Goal: Book appointment/travel/reservation

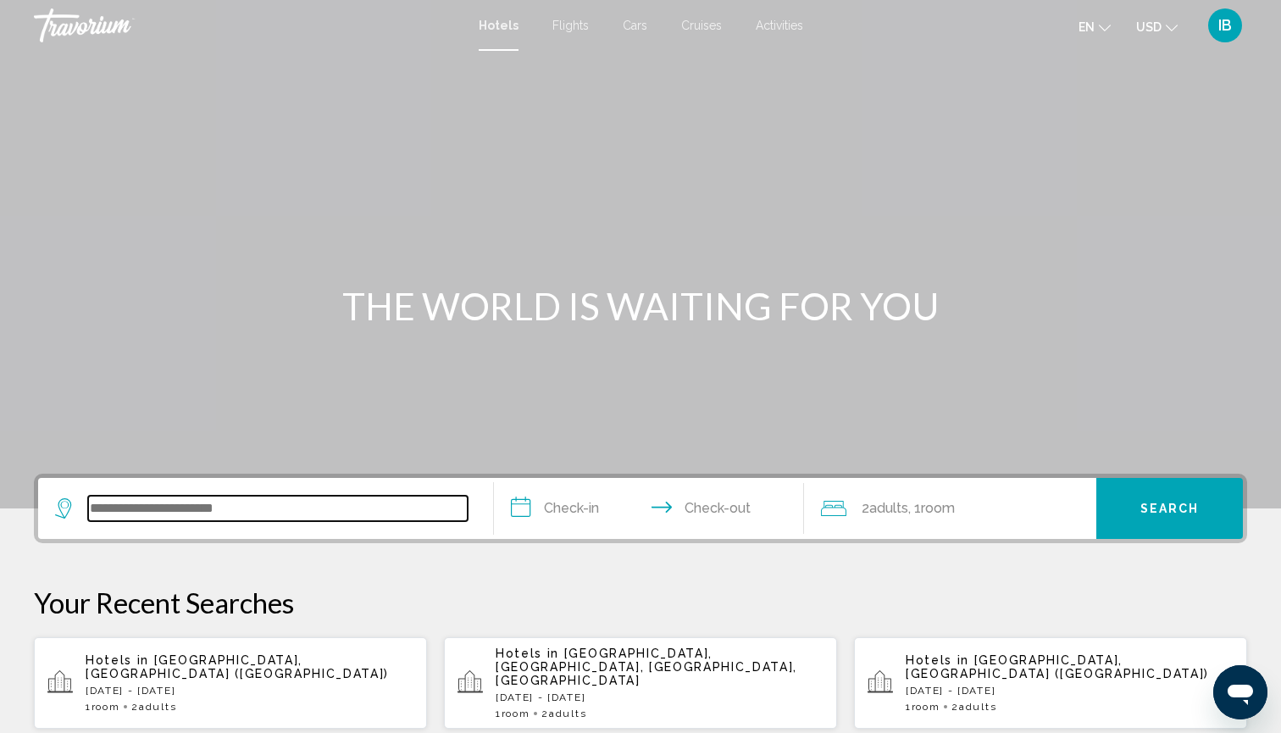
click at [183, 518] on input "Search widget" at bounding box center [278, 508] width 380 height 25
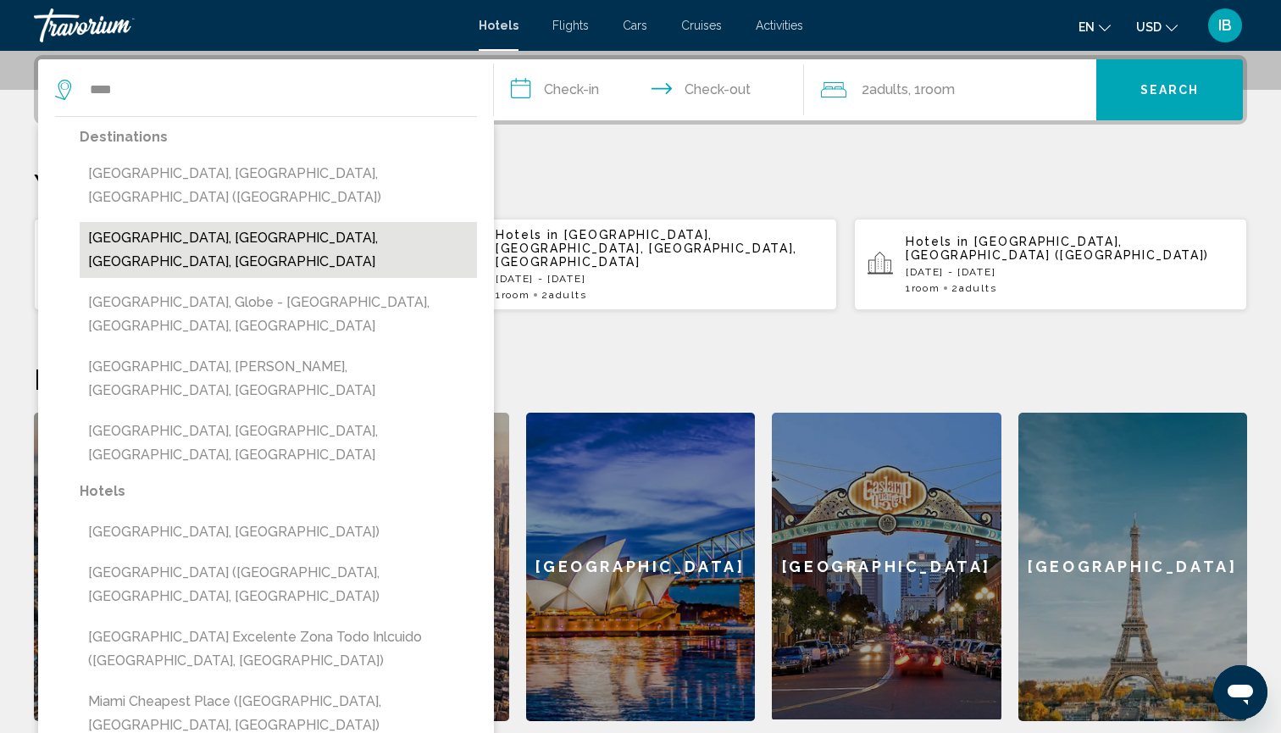
click at [114, 222] on button "Miami Beach, Miami, FL, United States" at bounding box center [278, 250] width 397 height 56
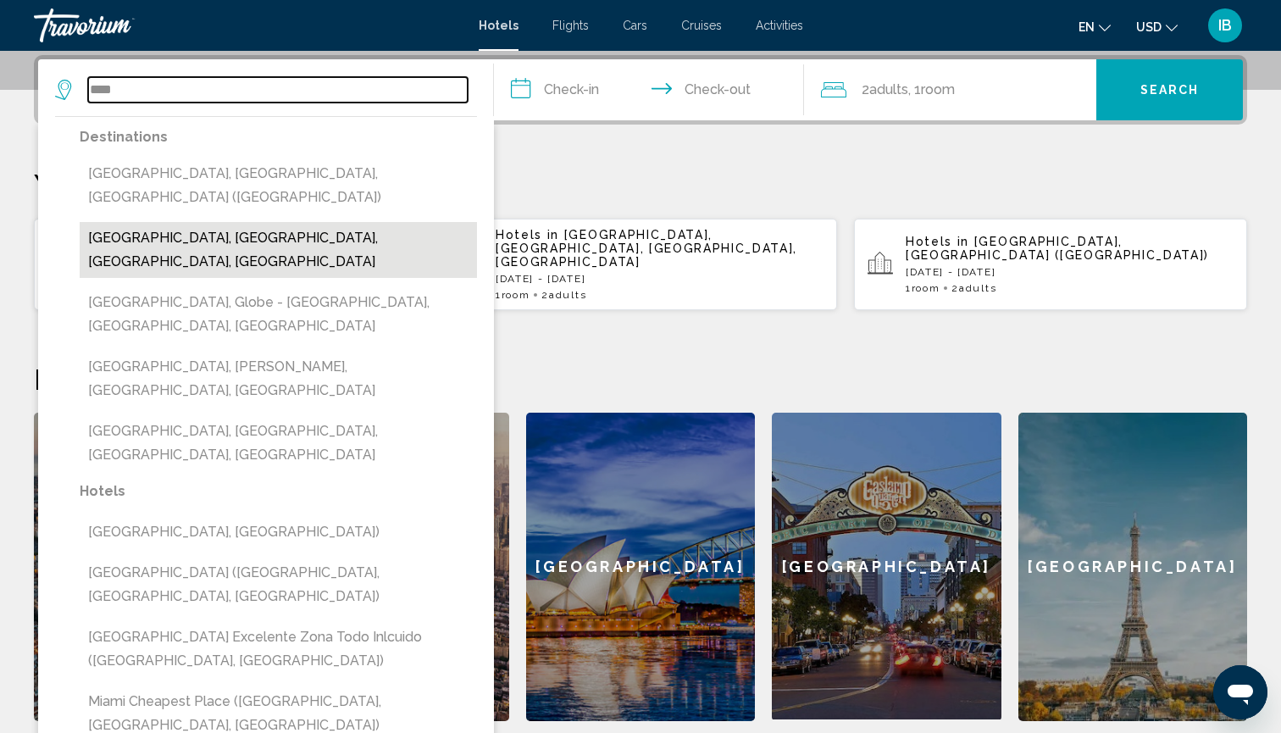
type input "**********"
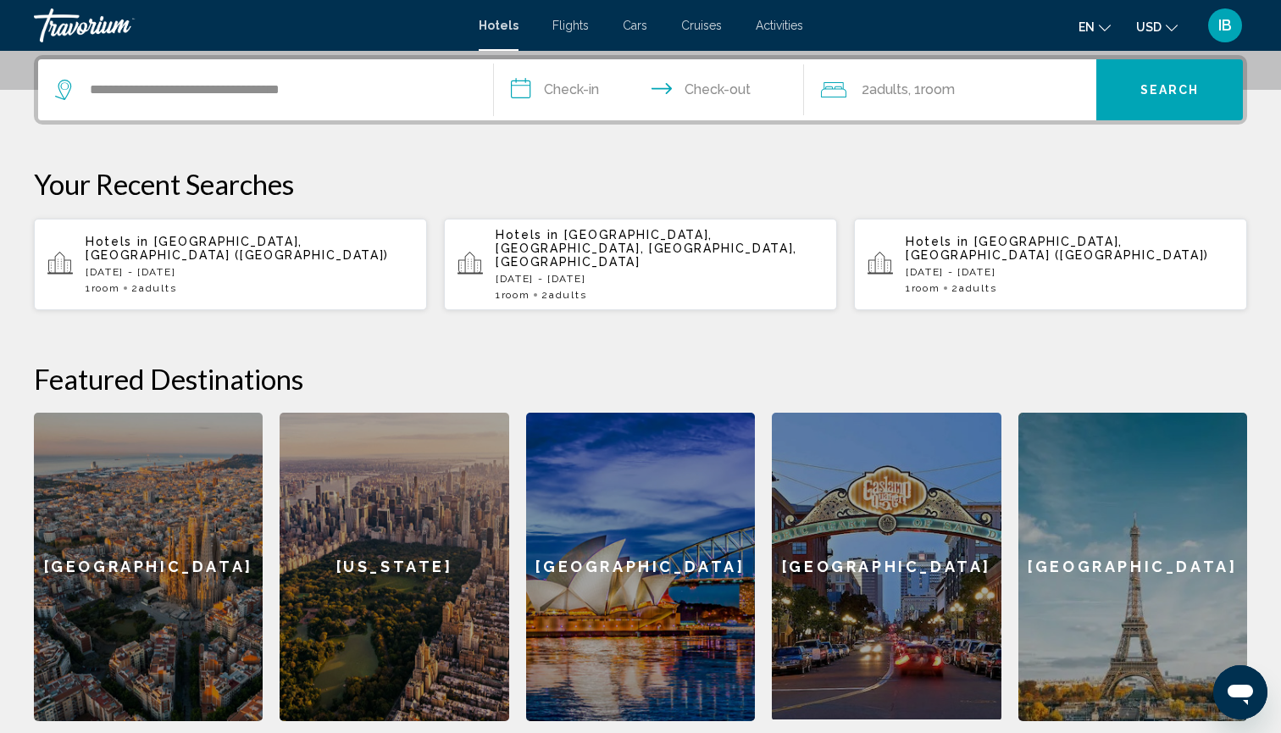
click at [530, 86] on input "**********" at bounding box center [652, 92] width 317 height 66
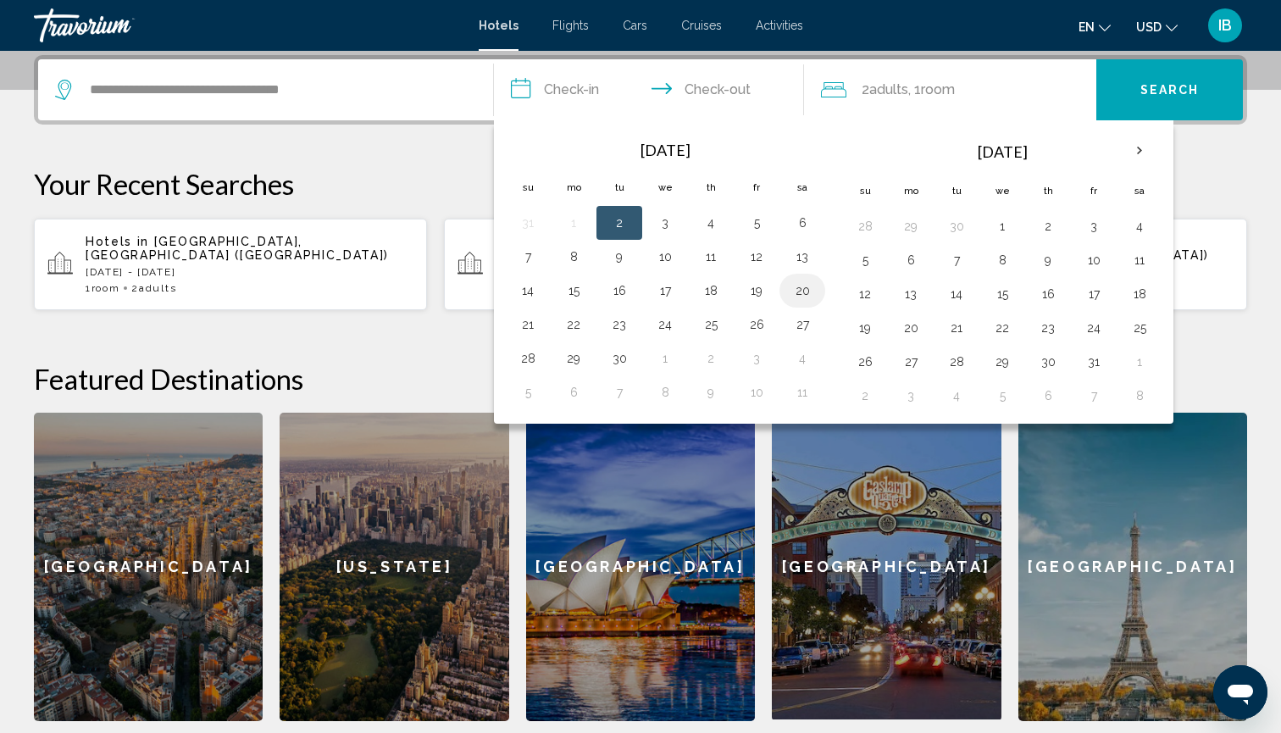
click at [804, 299] on button "20" at bounding box center [802, 291] width 27 height 24
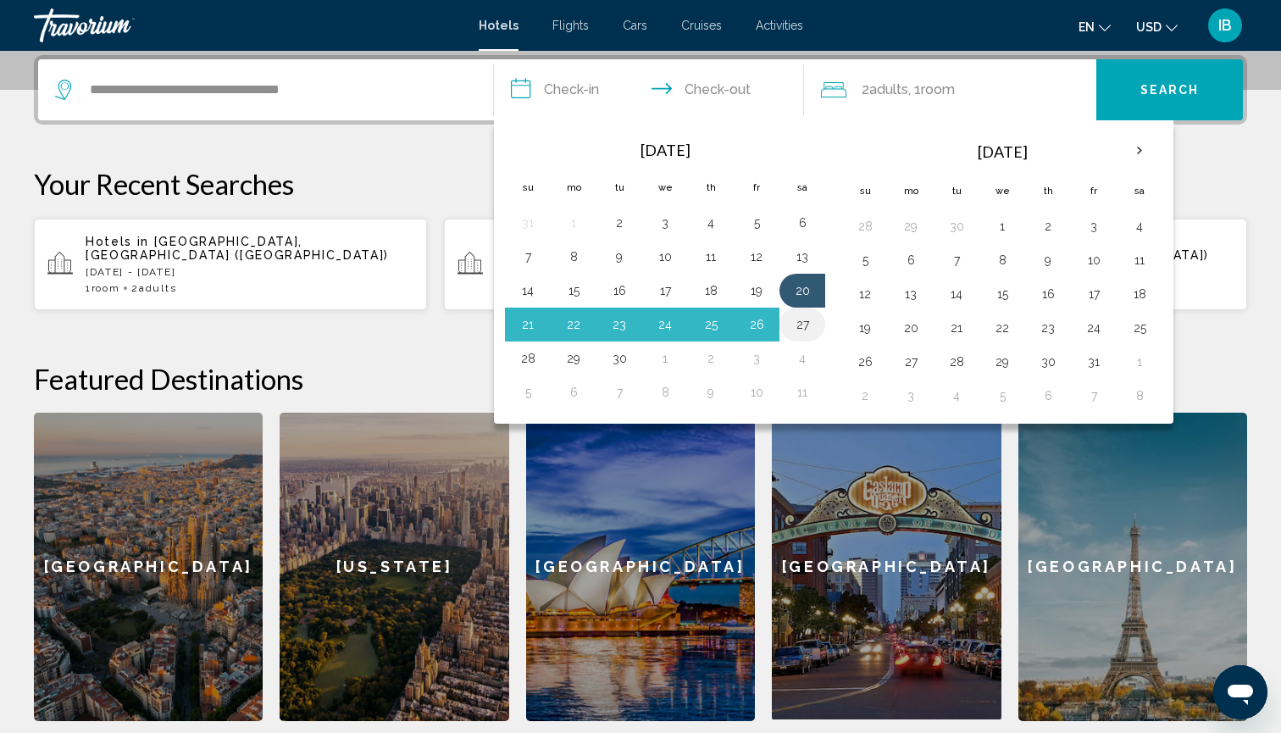
click at [804, 325] on button "27" at bounding box center [802, 325] width 27 height 24
type input "**********"
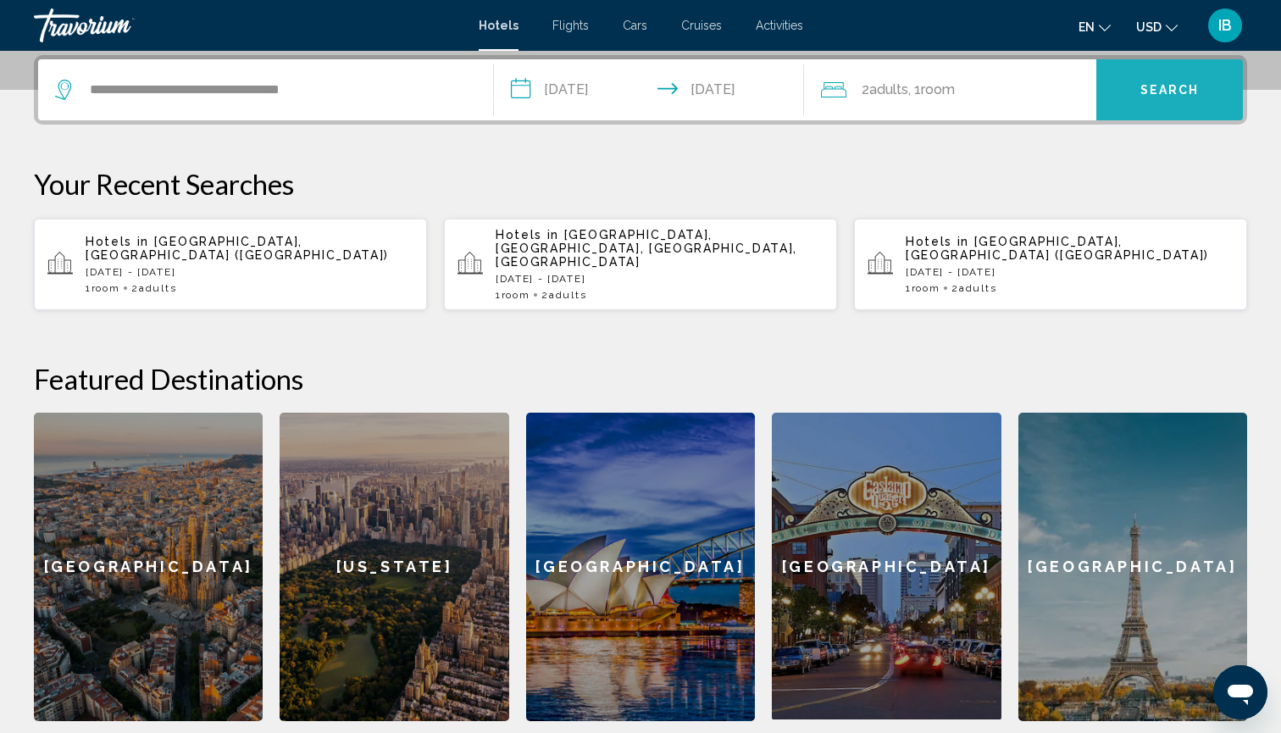
click at [1130, 103] on button "Search" at bounding box center [1169, 89] width 147 height 61
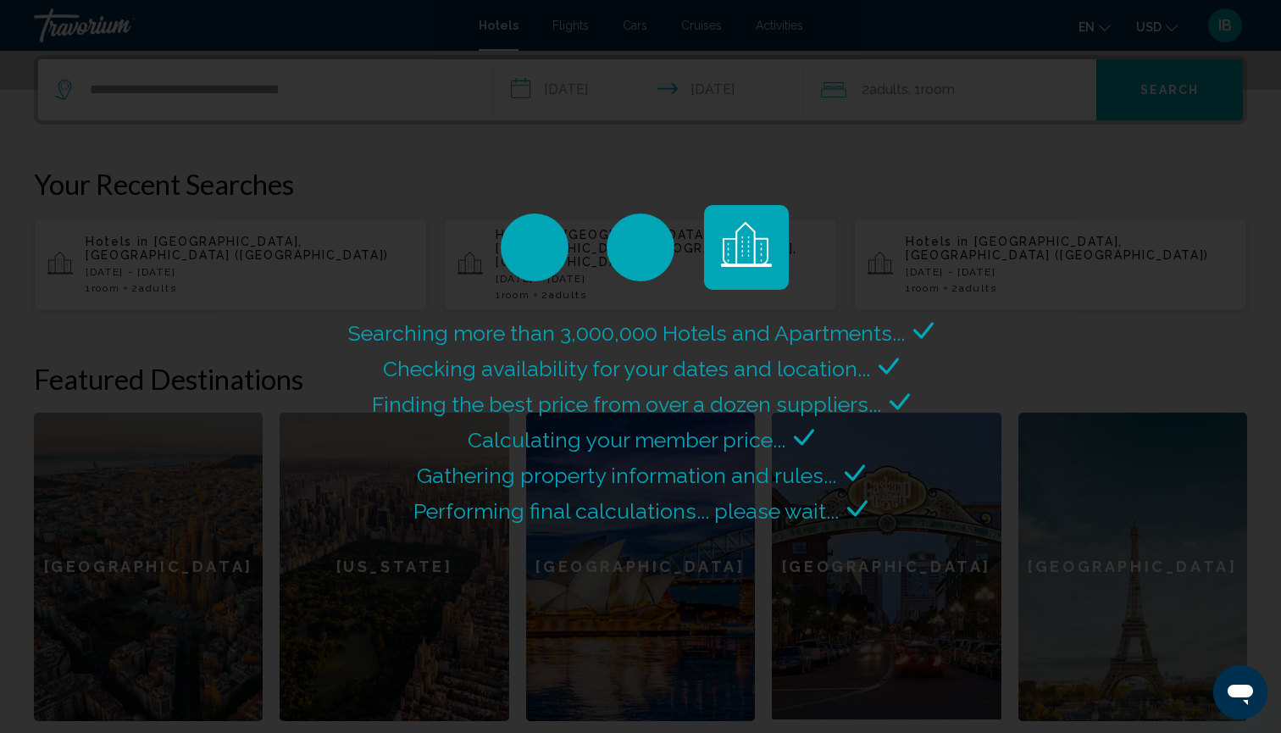
scroll to position [0, 0]
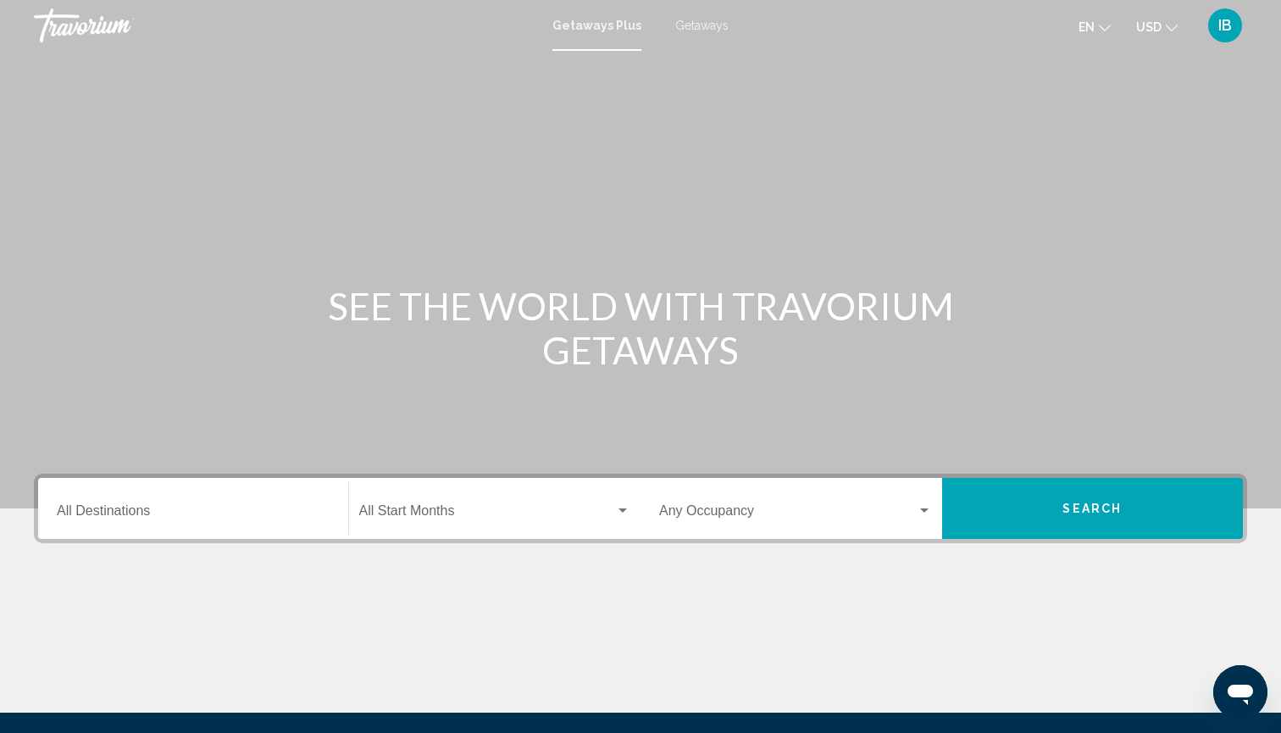
click at [691, 32] on div "Getaways Plus Getaways en English Español Français Italiano Português русский U…" at bounding box center [640, 26] width 1281 height 36
click at [695, 31] on span "Getaways" at bounding box center [701, 26] width 53 height 14
click at [89, 513] on input "Destination All Destinations" at bounding box center [193, 514] width 273 height 15
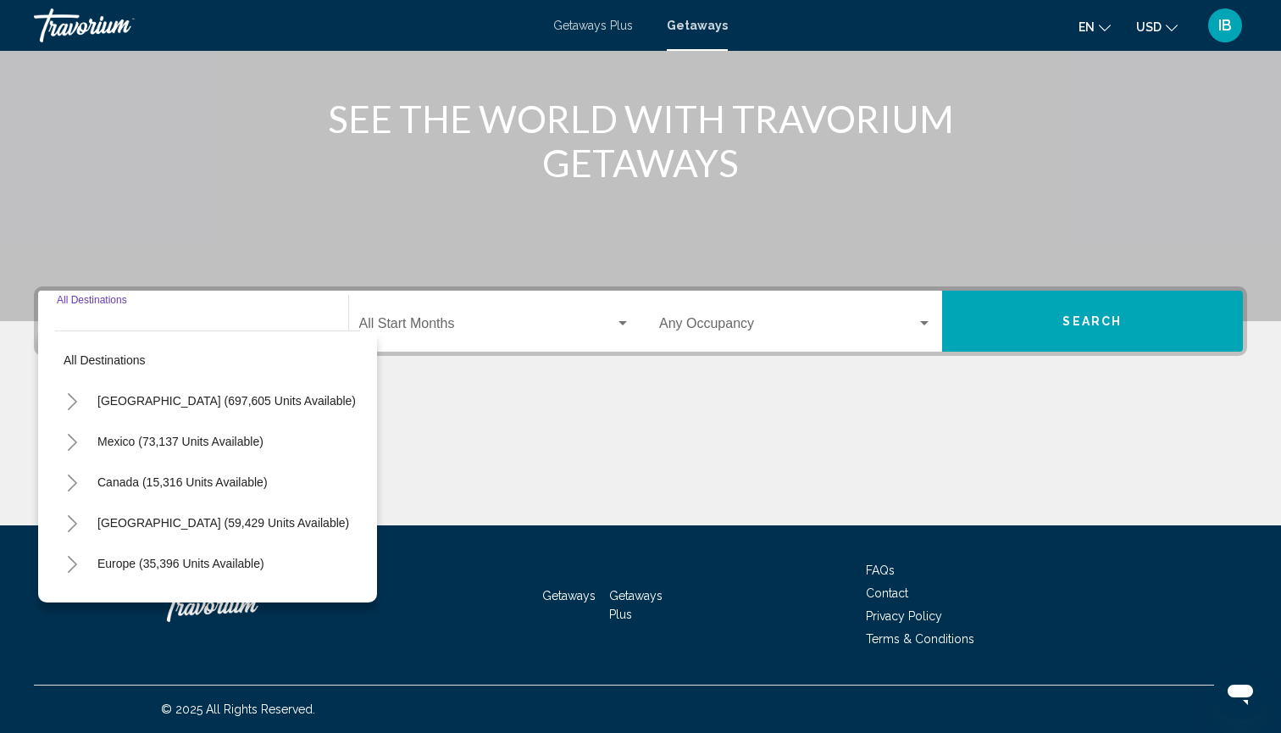
click at [399, 316] on div "Start Month All Start Months" at bounding box center [495, 321] width 272 height 53
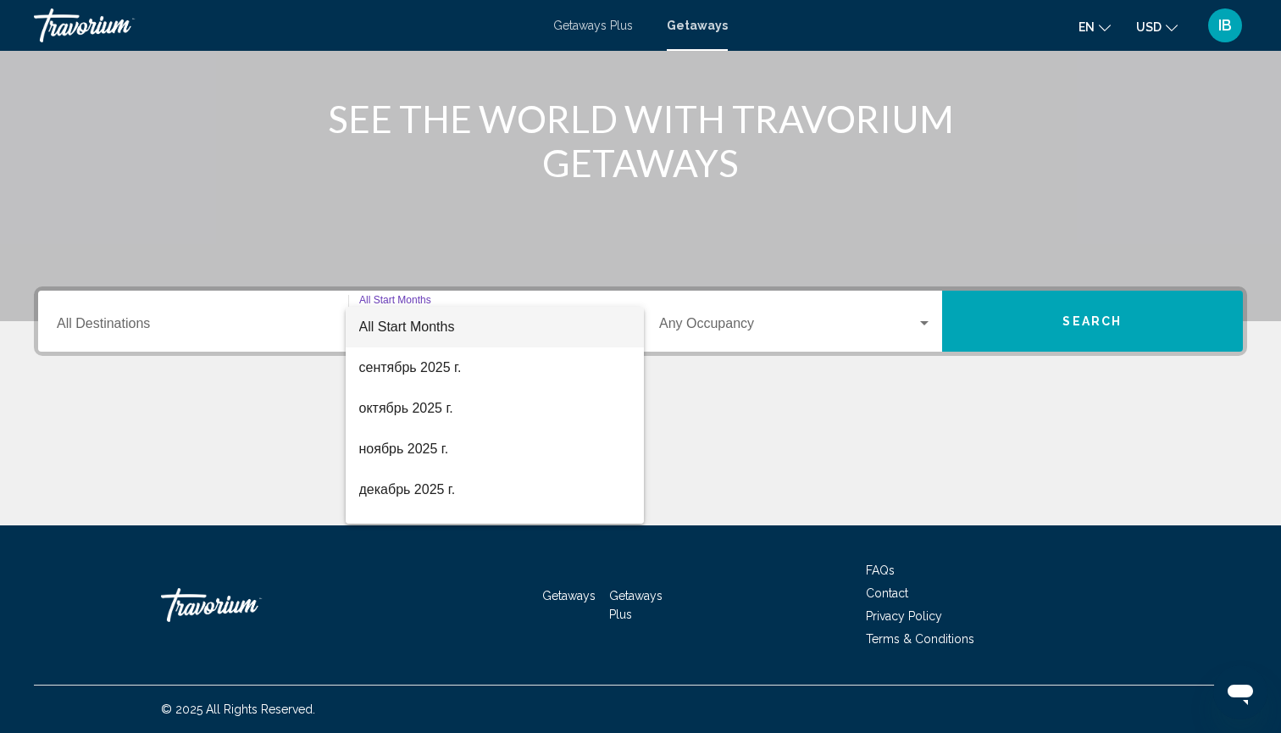
click at [160, 338] on div at bounding box center [640, 366] width 1281 height 733
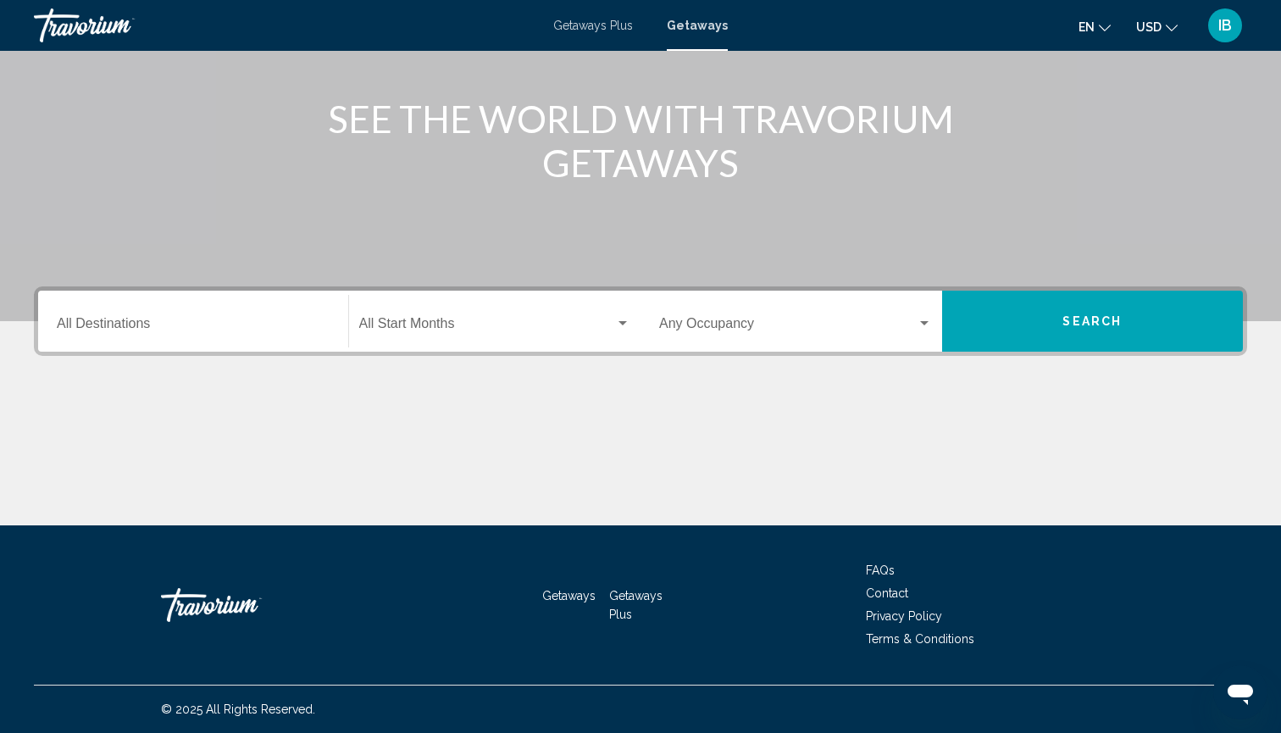
click at [136, 336] on div "Destination All Destinations" at bounding box center [193, 321] width 273 height 53
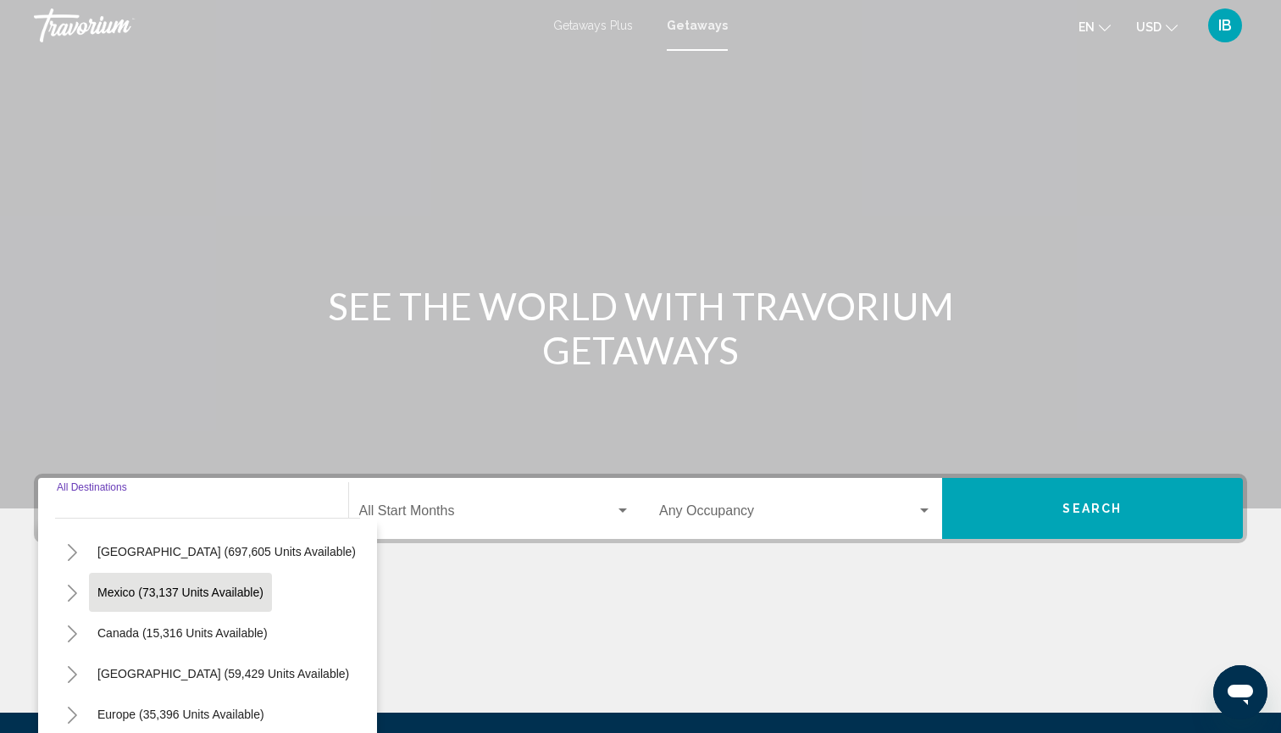
scroll to position [16, 0]
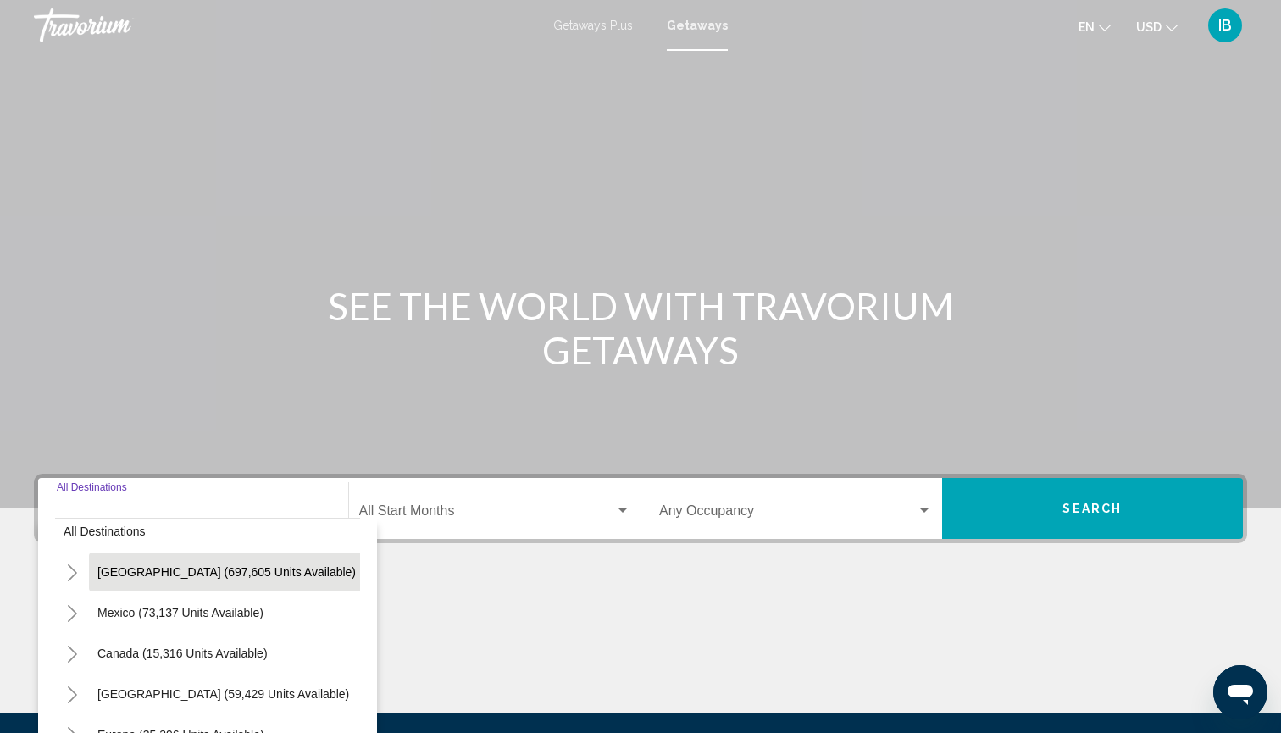
click at [162, 576] on span "[GEOGRAPHIC_DATA] (697,605 units available)" at bounding box center [226, 572] width 258 height 14
type input "**********"
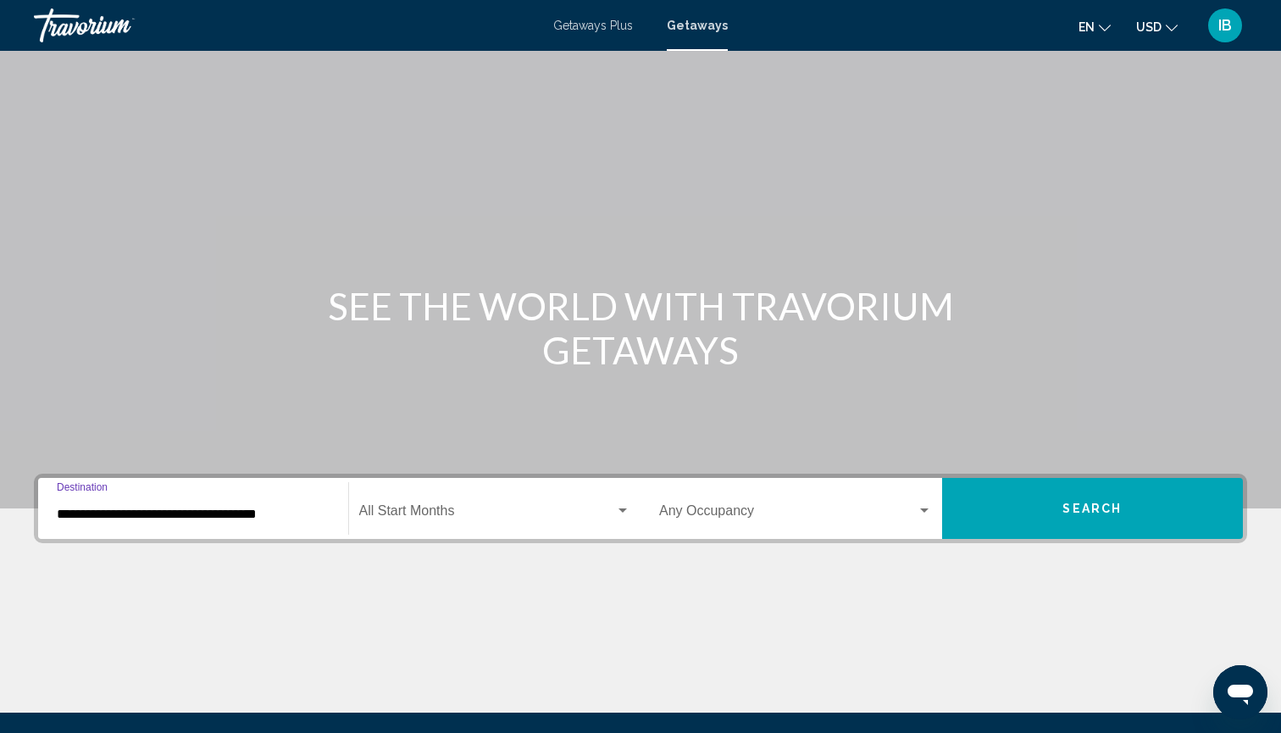
scroll to position [187, 0]
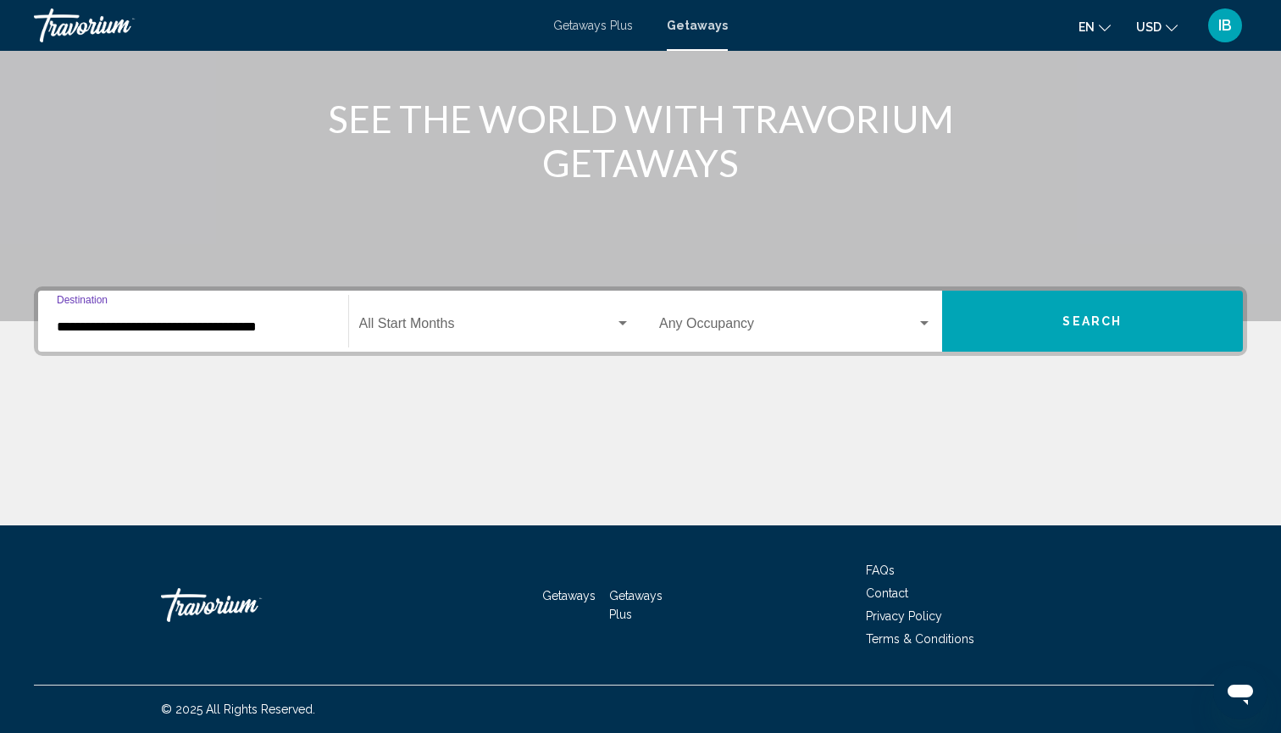
click at [400, 330] on span "Search widget" at bounding box center [487, 326] width 257 height 15
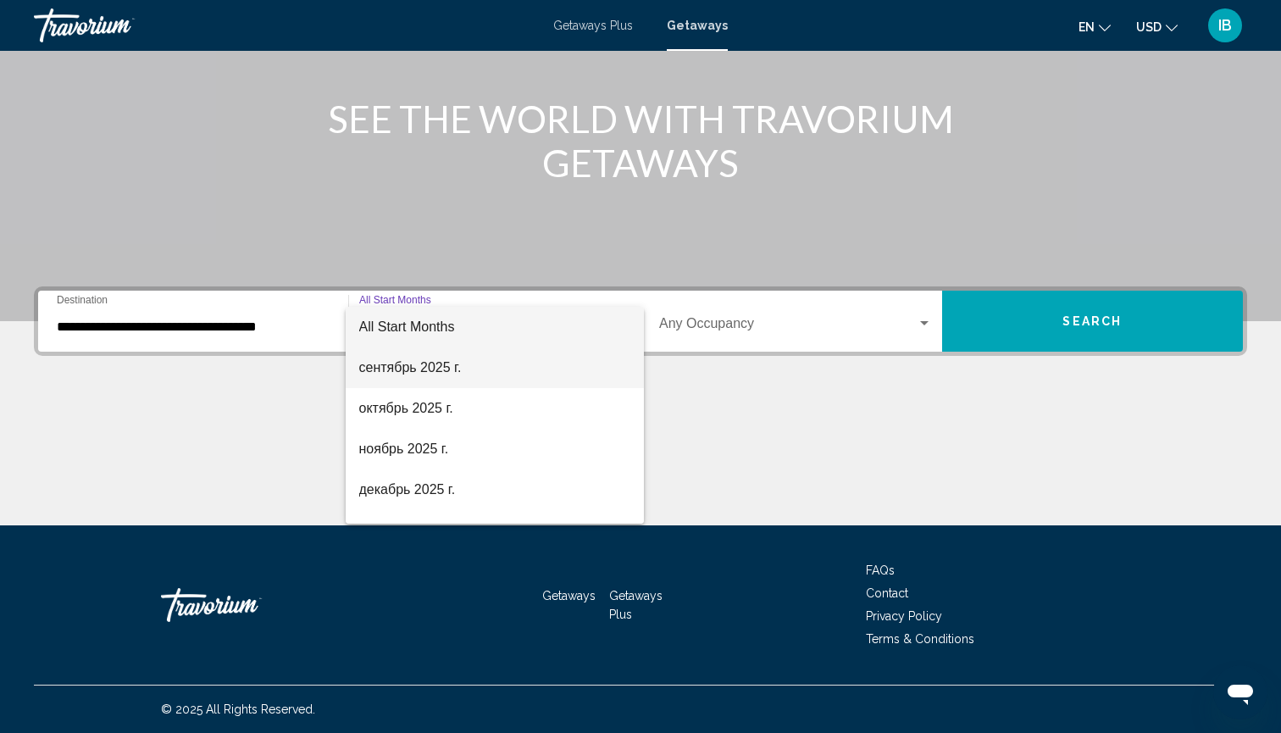
click at [413, 375] on span "сентябрь 2025 г." at bounding box center [495, 367] width 272 height 41
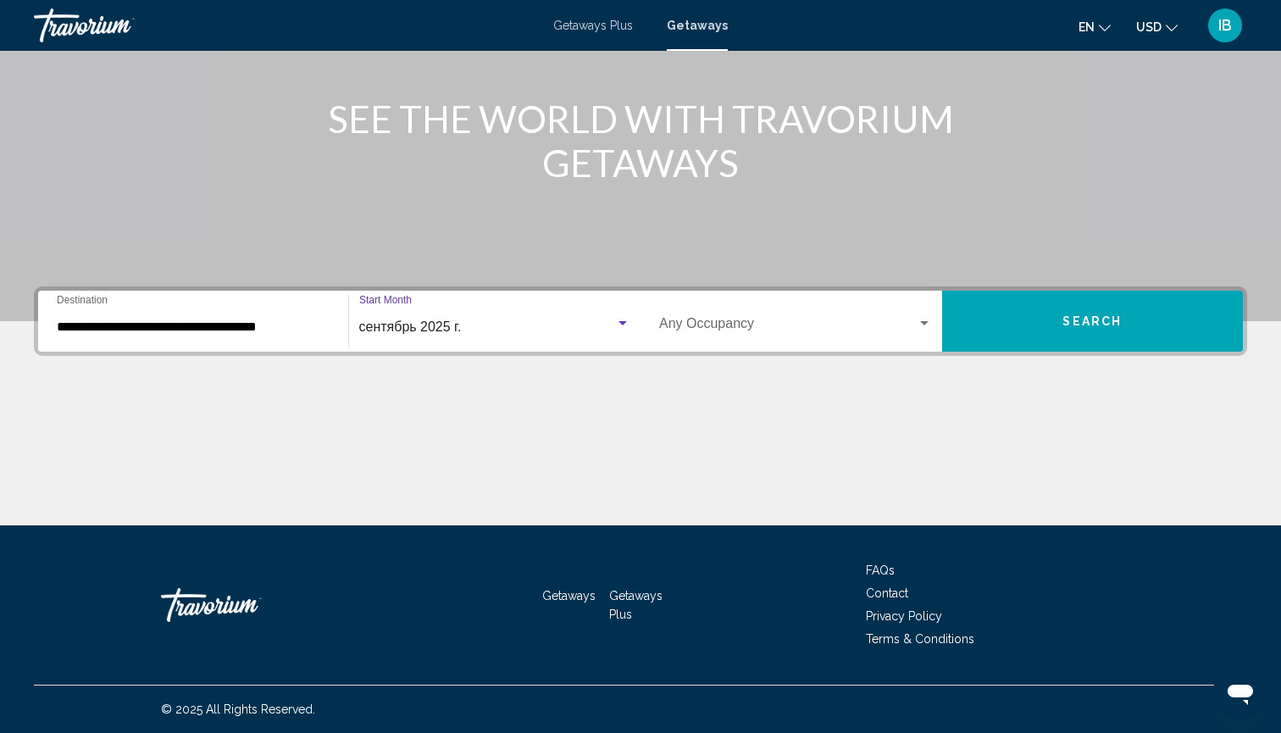
click at [1051, 339] on button "Search" at bounding box center [1093, 321] width 302 height 61
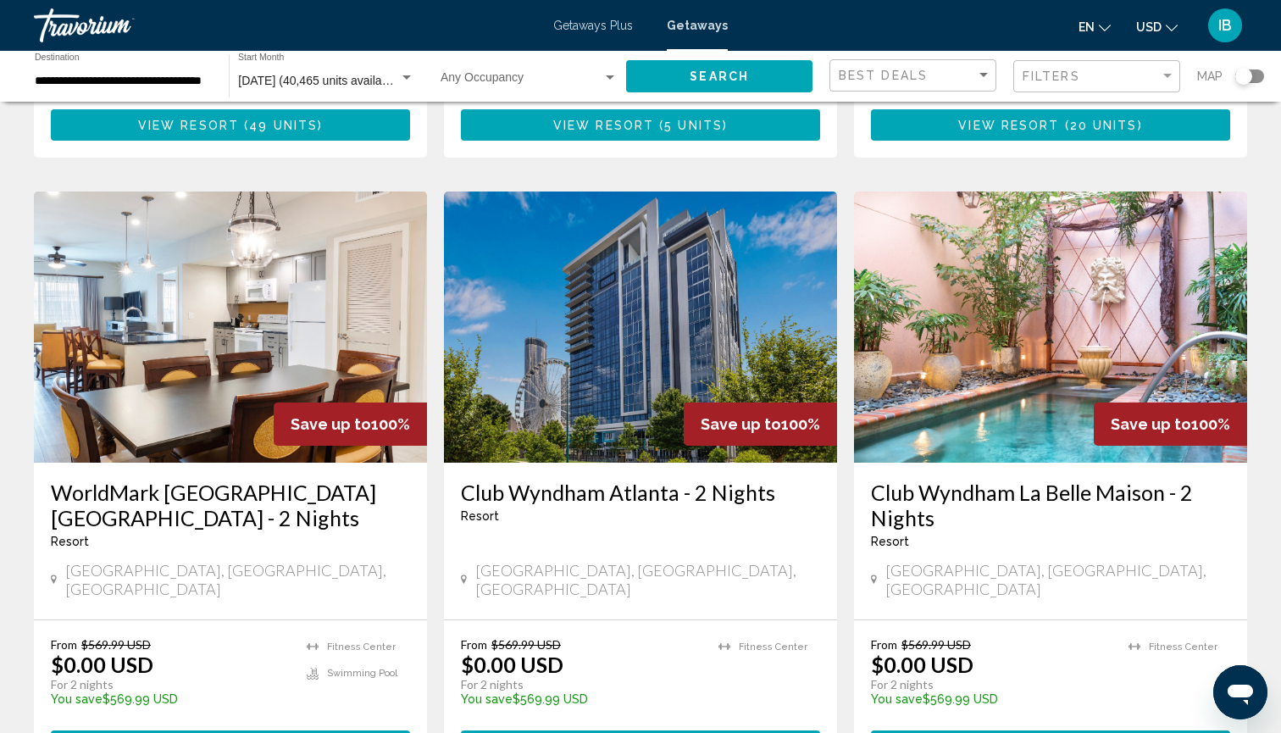
scroll to position [577, 0]
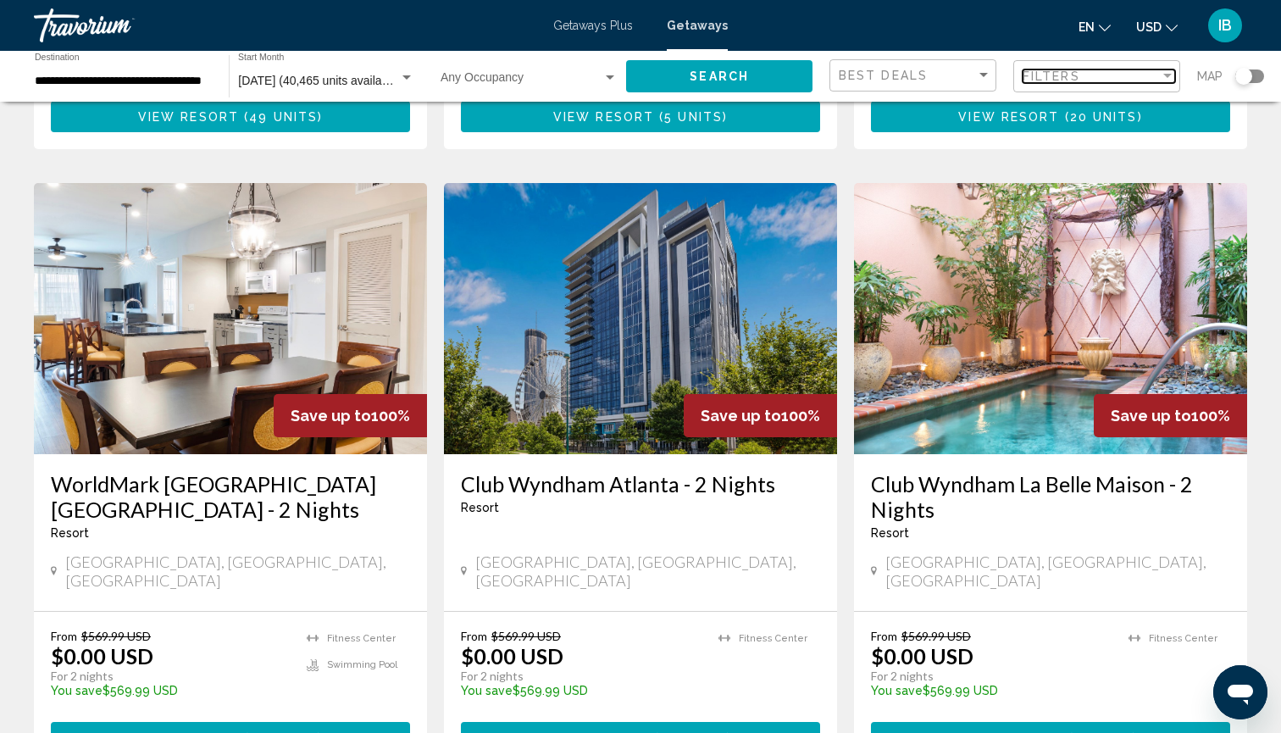
click at [1088, 77] on div "Filters" at bounding box center [1091, 76] width 137 height 14
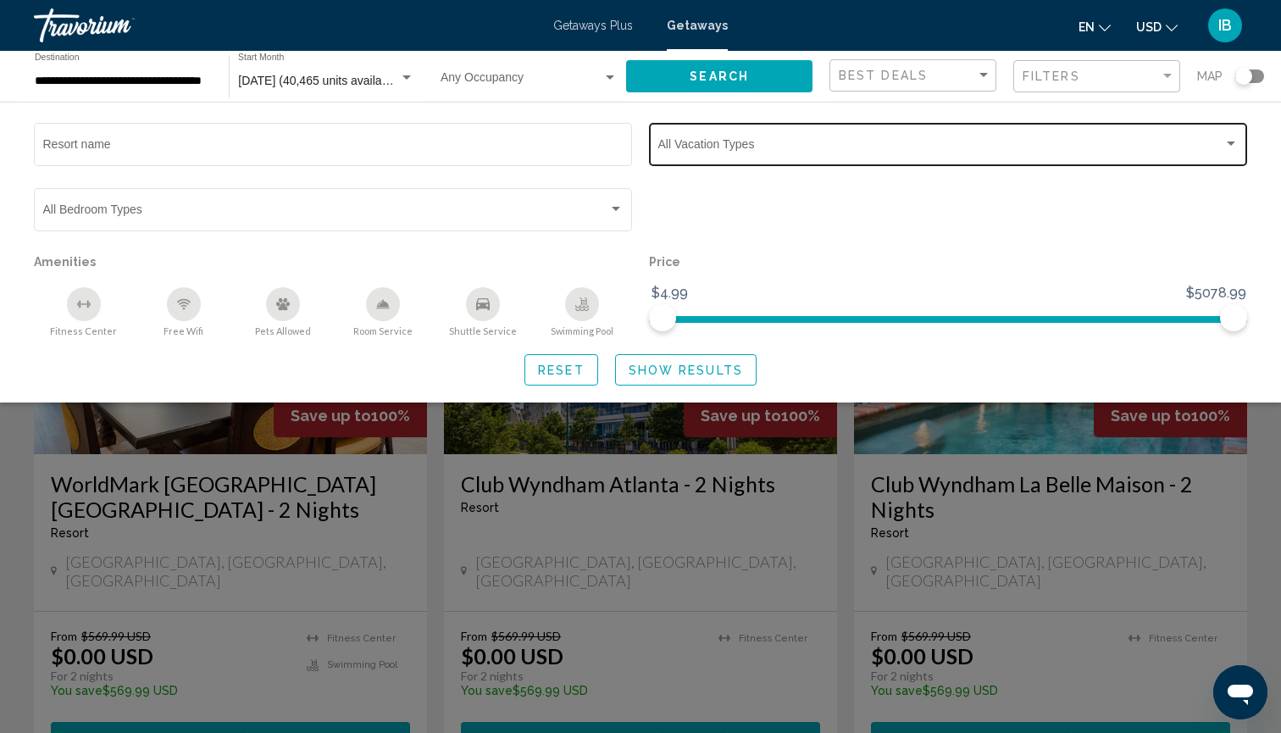
click at [776, 151] on span "Search widget" at bounding box center [940, 148] width 565 height 14
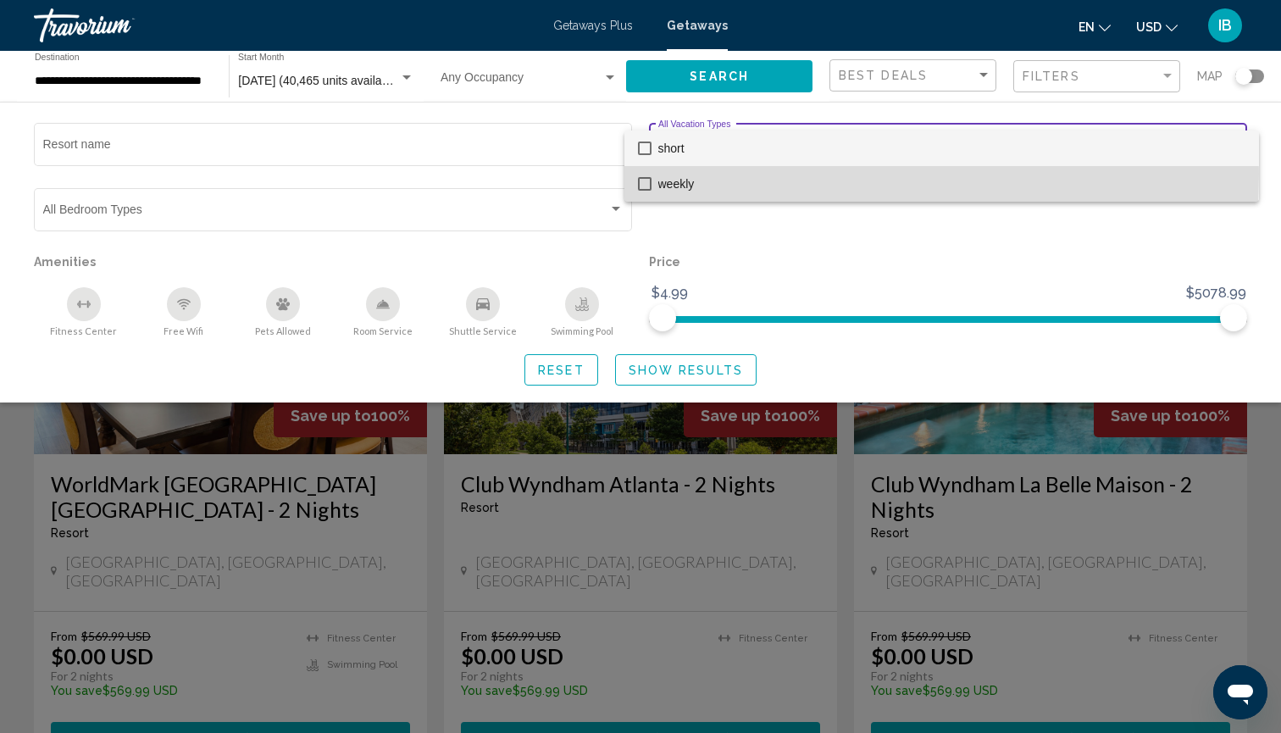
click at [742, 175] on span "weekly" at bounding box center [951, 184] width 587 height 36
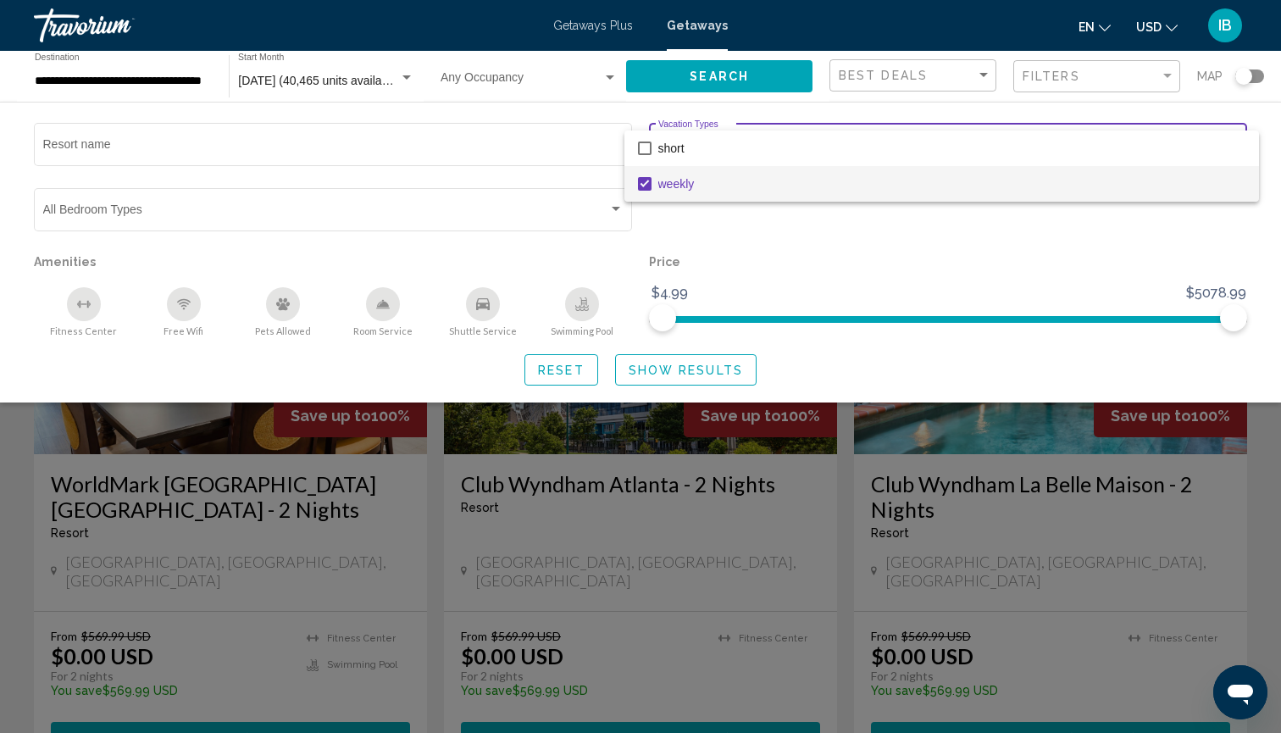
click at [692, 376] on div at bounding box center [640, 366] width 1281 height 733
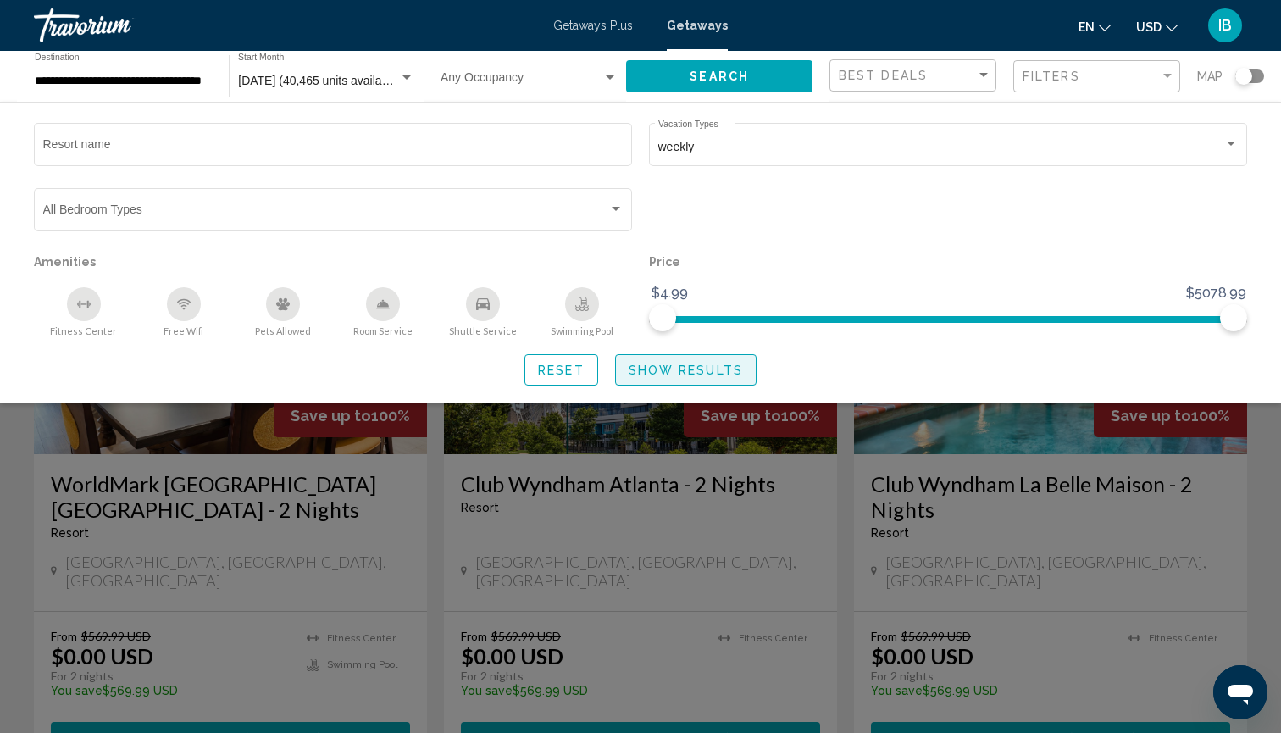
click at [692, 376] on span "Show Results" at bounding box center [686, 370] width 114 height 14
